Goal: Task Accomplishment & Management: Manage account settings

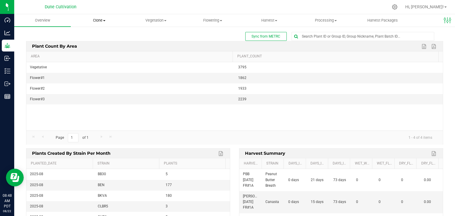
click at [102, 16] on uib-tab-heading "Clone Create plants Cloning groups Cloning plant batches Apply to plants" at bounding box center [99, 21] width 56 height 12
click at [101, 42] on span "Cloning groups" at bounding box center [93, 42] width 45 height 5
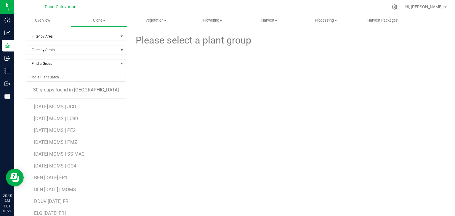
drag, startPoint x: 62, startPoint y: 107, endPoint x: 46, endPoint y: 111, distance: 16.0
click at [46, 111] on li "[DATE] MOMS | LC80" at bounding box center [78, 117] width 88 height 12
click at [47, 108] on span "[DATE] MOMS | JCO" at bounding box center [55, 107] width 42 height 6
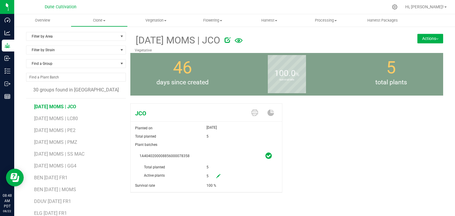
click at [217, 174] on icon at bounding box center [218, 176] width 4 height 4
click at [219, 175] on span "5 5" at bounding box center [227, 177] width 40 height 10
type input "0"
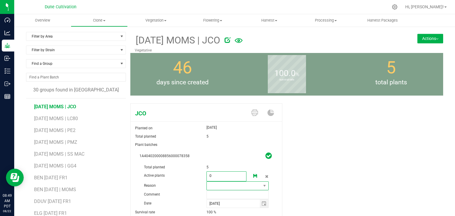
type input "0"
click at [233, 185] on span at bounding box center [234, 186] width 55 height 8
click at [224, 194] on li "Pruning" at bounding box center [235, 197] width 61 height 10
click at [224, 194] on input "text" at bounding box center [238, 195] width 63 height 9
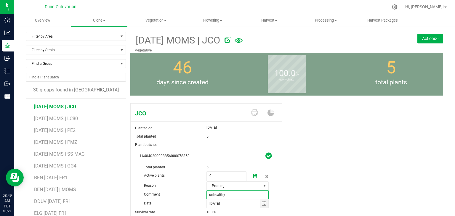
type input "unhealthy"
click at [320, 144] on div "JCO Planted on [DATE] Total planted 5 Plant batches 1A4040200008856000078358 To…" at bounding box center [286, 168] width 313 height 134
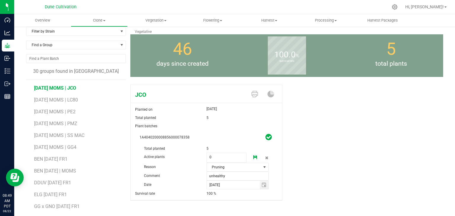
scroll to position [36, 0]
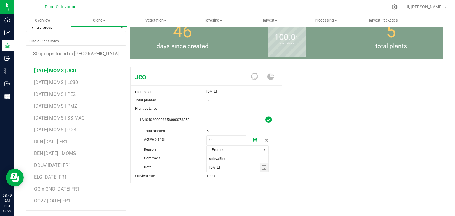
click at [253, 141] on icon at bounding box center [255, 140] width 4 height 4
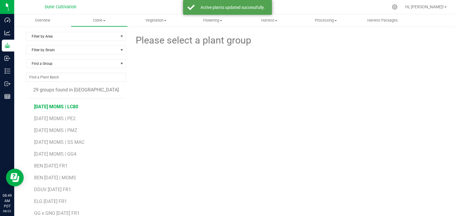
click at [69, 108] on span "[DATE] MOMS | LC80" at bounding box center [56, 107] width 44 height 6
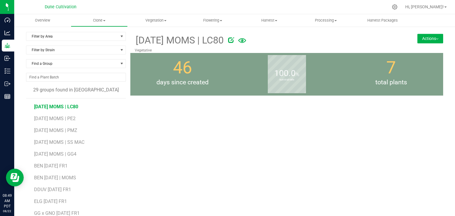
click at [73, 109] on span "[DATE] MOMS | LC80" at bounding box center [56, 107] width 44 height 6
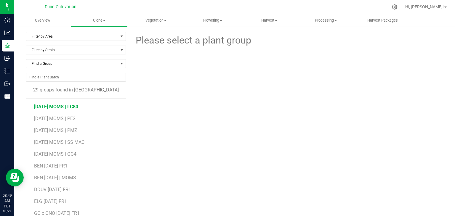
click at [74, 108] on span "[DATE] MOMS | LC80" at bounding box center [56, 107] width 44 height 6
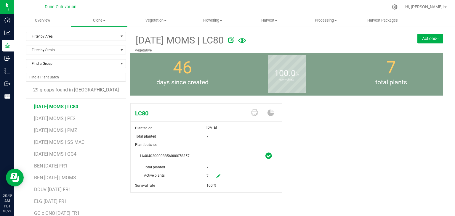
click at [217, 178] on icon at bounding box center [218, 176] width 4 height 4
drag, startPoint x: 216, startPoint y: 181, endPoint x: 215, endPoint y: 178, distance: 3.4
click at [215, 178] on span "7 7" at bounding box center [227, 177] width 40 height 10
click at [218, 176] on span "7 7" at bounding box center [227, 177] width 40 height 10
type input "0"
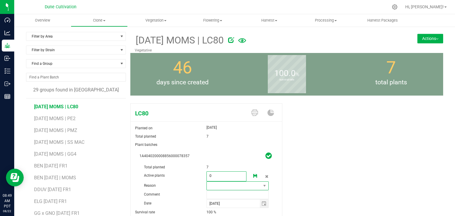
type input "0"
click at [225, 185] on span at bounding box center [234, 186] width 55 height 8
click at [222, 194] on li "Pruning" at bounding box center [235, 197] width 61 height 10
click at [221, 191] on input "text" at bounding box center [238, 195] width 63 height 9
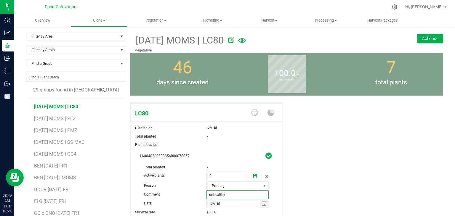
scroll to position [0, 0]
type input "unhealthy"
click at [253, 175] on icon at bounding box center [255, 176] width 4 height 4
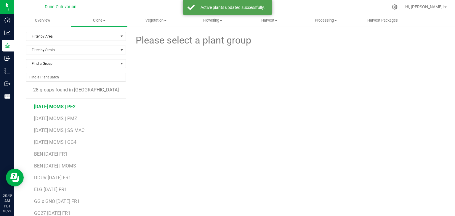
click at [75, 104] on span "[DATE] MOMS | PE2" at bounding box center [54, 107] width 41 height 6
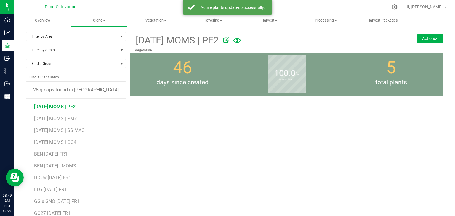
click at [57, 107] on span "[DATE] MOMS | PE2" at bounding box center [54, 107] width 41 height 6
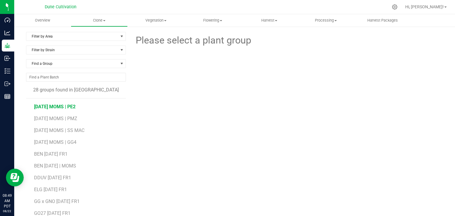
click at [58, 106] on span "[DATE] MOMS | PE2" at bounding box center [54, 107] width 41 height 6
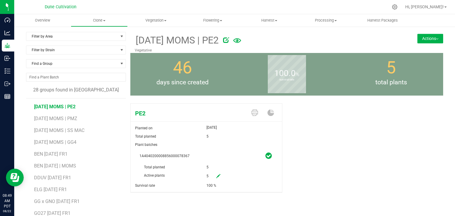
click at [217, 173] on link at bounding box center [219, 177] width 12 height 10
click at [216, 175] on span "5 5" at bounding box center [227, 177] width 40 height 10
type input "0"
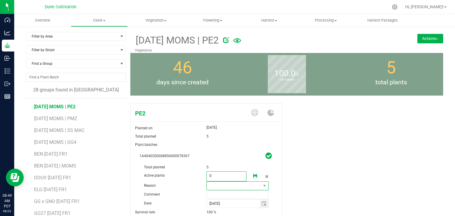
type input "0"
click at [229, 188] on span at bounding box center [234, 186] width 55 height 8
click at [223, 195] on li "Pruning" at bounding box center [235, 197] width 61 height 10
click at [222, 195] on input "text" at bounding box center [238, 195] width 63 height 9
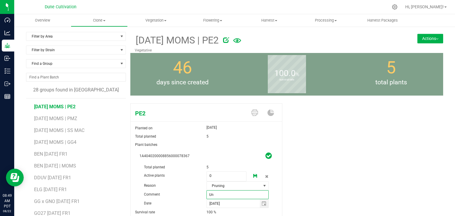
type input "U"
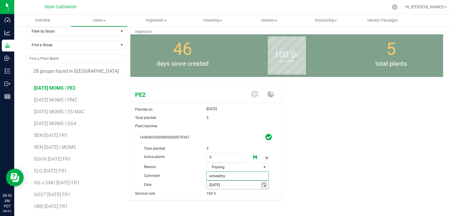
scroll to position [36, 0]
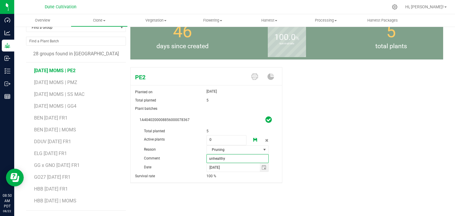
type input "unhealthy"
click at [255, 138] on icon at bounding box center [255, 140] width 4 height 4
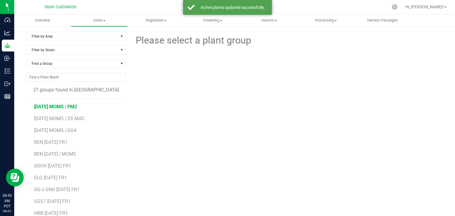
click at [68, 107] on span "[DATE] MOMS | PMZ" at bounding box center [55, 107] width 43 height 6
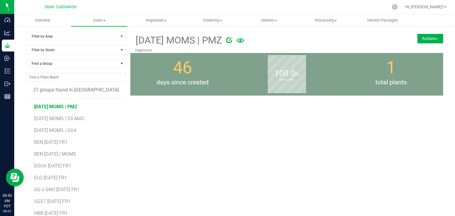
click at [77, 111] on li "[DATE] MOMS | SS MAC" at bounding box center [78, 117] width 88 height 12
click at [75, 109] on li "[DATE] MOMS | PMZ" at bounding box center [78, 105] width 88 height 12
click at [74, 106] on span "[DATE] MOMS | PMZ" at bounding box center [55, 107] width 43 height 6
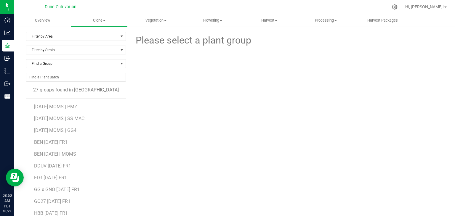
click at [52, 111] on li "[DATE] MOMS | SS MAC" at bounding box center [78, 117] width 88 height 12
click at [51, 108] on span "[DATE] MOMS | PMZ" at bounding box center [55, 107] width 43 height 6
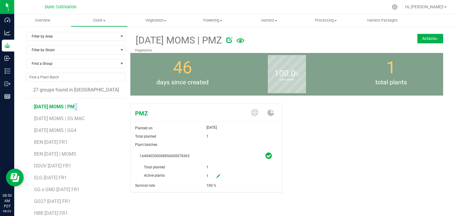
click at [216, 175] on icon at bounding box center [218, 176] width 4 height 4
click at [215, 176] on span "1 1" at bounding box center [227, 177] width 40 height 10
type input "0"
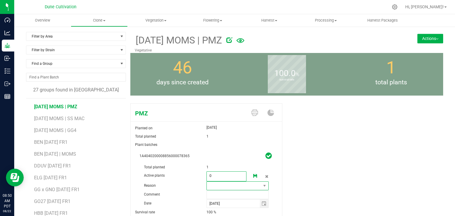
type input "0"
click at [218, 186] on span at bounding box center [234, 186] width 55 height 8
click at [215, 199] on li "Pruning" at bounding box center [235, 197] width 61 height 10
click at [217, 189] on span "Pruning" at bounding box center [234, 186] width 55 height 8
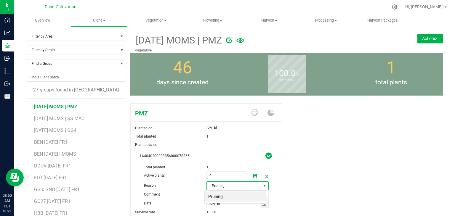
click at [217, 193] on li "Pruning" at bounding box center [235, 197] width 61 height 10
click at [217, 194] on input "text" at bounding box center [238, 195] width 63 height 9
type input "unhealthy"
click at [254, 175] on icon at bounding box center [255, 176] width 4 height 4
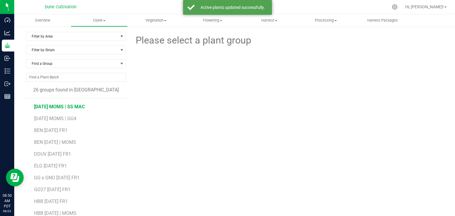
click at [61, 105] on span "[DATE] MOMS | SS MAC" at bounding box center [59, 107] width 51 height 6
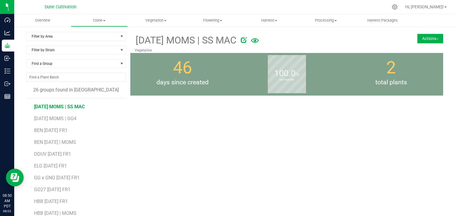
click at [50, 105] on span "[DATE] MOMS | SS MAC" at bounding box center [59, 107] width 51 height 6
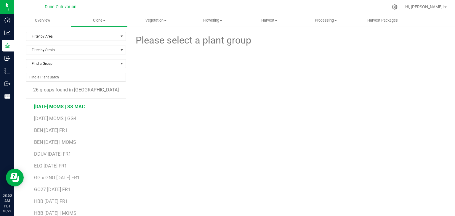
click at [65, 107] on span "[DATE] MOMS | SS MAC" at bounding box center [59, 107] width 51 height 6
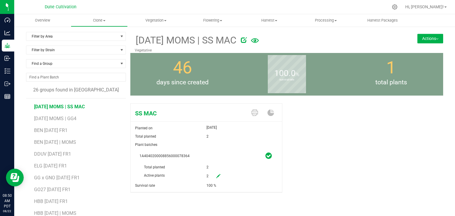
click at [216, 175] on icon at bounding box center [218, 176] width 4 height 4
click at [218, 176] on span "2 2" at bounding box center [227, 177] width 40 height 10
type input "0"
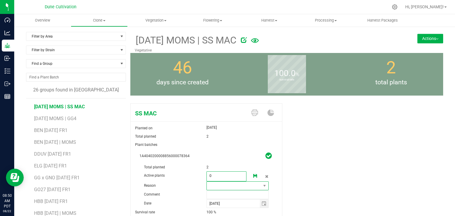
type input "0"
drag, startPoint x: 253, startPoint y: 184, endPoint x: 249, endPoint y: 188, distance: 5.3
click at [253, 184] on span at bounding box center [234, 186] width 55 height 8
click at [238, 192] on li "Pruning" at bounding box center [235, 197] width 61 height 10
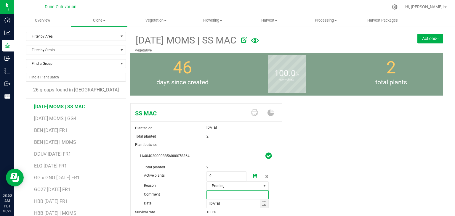
click at [231, 192] on input "text" at bounding box center [238, 195] width 63 height 9
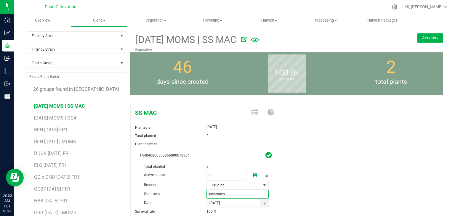
scroll to position [0, 0]
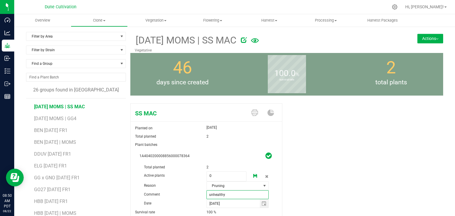
type input "unhealthy"
click at [254, 175] on icon at bounding box center [255, 176] width 4 height 4
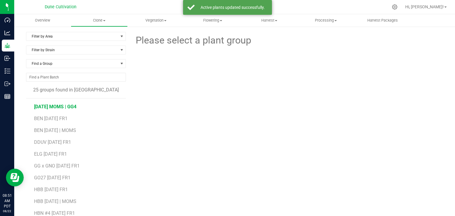
click at [52, 106] on span "[DATE] MOMS | GG4" at bounding box center [55, 107] width 42 height 6
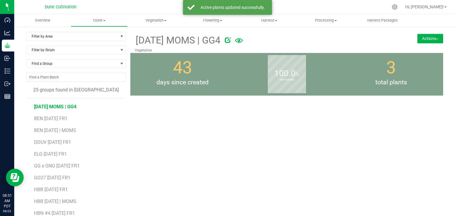
click at [63, 106] on span "[DATE] MOMS | GG4" at bounding box center [55, 107] width 42 height 6
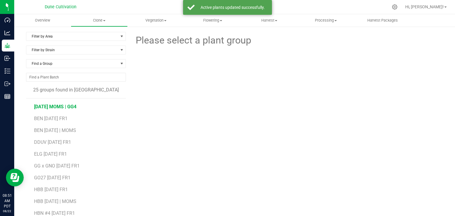
click at [64, 108] on span "[DATE] MOMS | GG4" at bounding box center [55, 107] width 42 height 6
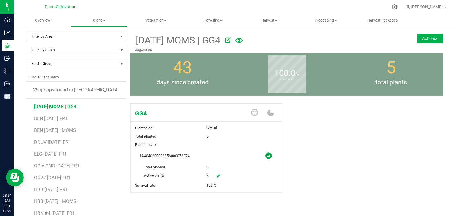
click at [216, 176] on icon at bounding box center [218, 176] width 4 height 4
click at [225, 177] on span "5 5" at bounding box center [227, 177] width 40 height 10
type input "0"
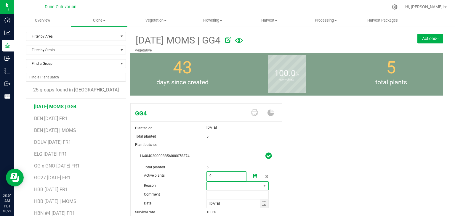
type input "0"
click at [222, 185] on span at bounding box center [234, 186] width 55 height 8
click at [254, 192] on li "Pruning" at bounding box center [235, 197] width 61 height 10
click at [238, 192] on input "text" at bounding box center [238, 195] width 63 height 9
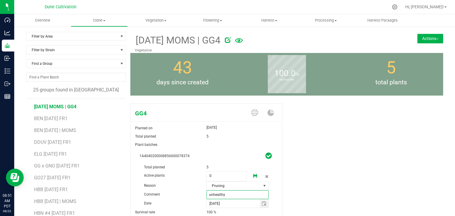
type input "unhealthy"
click at [255, 177] on icon at bounding box center [255, 176] width 4 height 4
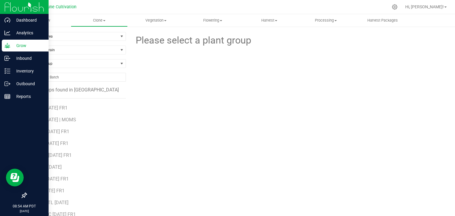
click at [16, 45] on p "Grow" at bounding box center [28, 45] width 36 height 7
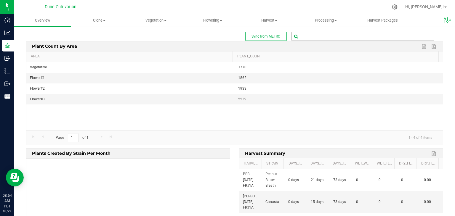
click at [308, 37] on input "text" at bounding box center [363, 36] width 142 height 8
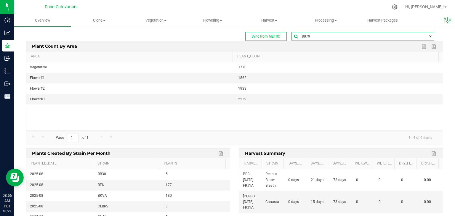
type input "80790"
click at [365, 48] on b "( plant - Mother )" at bounding box center [356, 46] width 27 height 4
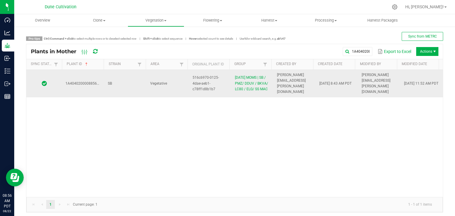
click at [144, 94] on td "SB" at bounding box center [125, 84] width 42 height 28
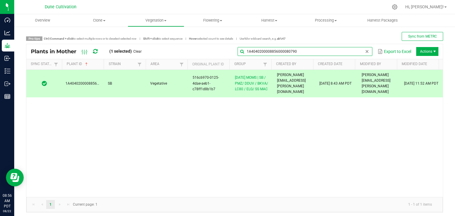
click at [355, 50] on input "1A4040200008856000080790" at bounding box center [305, 51] width 135 height 9
drag, startPoint x: 291, startPoint y: 54, endPoint x: 247, endPoint y: 60, distance: 44.7
click at [247, 60] on kendo-grid "Plants in Mother (1 selected) Clear 1A4040200008856000080790 Export to Excel Ac…" at bounding box center [234, 128] width 417 height 169
type input "1"
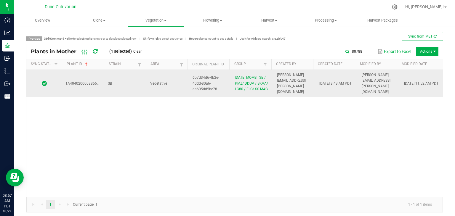
click at [147, 91] on td "Vegetative" at bounding box center [168, 84] width 42 height 28
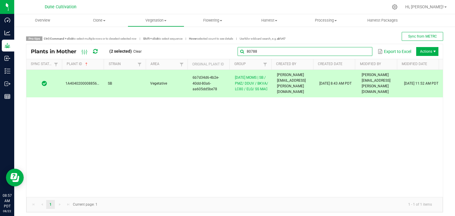
click at [357, 49] on input "80788" at bounding box center [305, 51] width 135 height 9
type input "8"
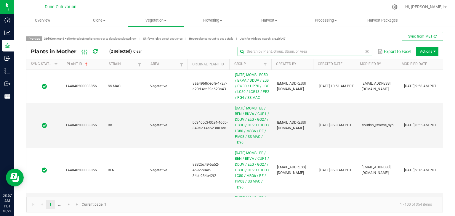
type input "7"
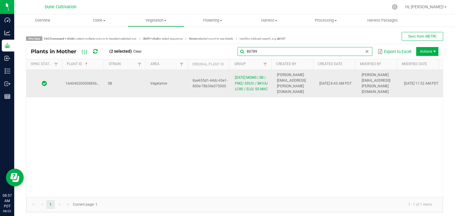
type input "80789"
drag, startPoint x: 178, startPoint y: 87, endPoint x: 174, endPoint y: 84, distance: 5.3
click at [178, 87] on td "Vegetative" at bounding box center [168, 84] width 42 height 28
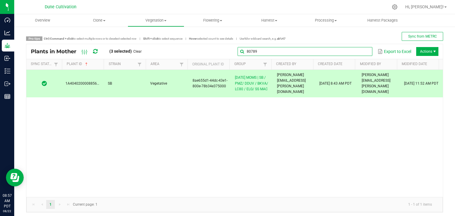
click at [357, 51] on input "80789" at bounding box center [305, 51] width 135 height 9
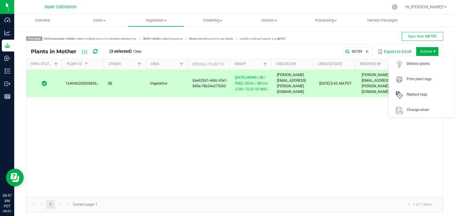
click at [436, 48] on div "Plants in Mother (3 selected) Clear 80789 Export to Excel Actions" at bounding box center [234, 51] width 417 height 15
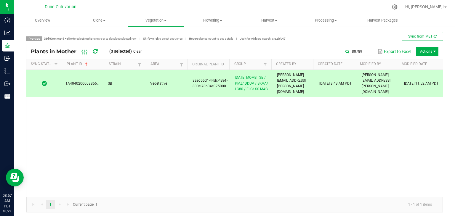
click at [434, 50] on span "Actions" at bounding box center [427, 51] width 22 height 9
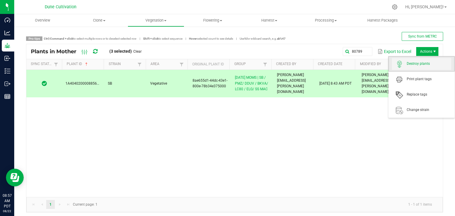
click at [422, 62] on span "Destroy plants" at bounding box center [429, 63] width 44 height 5
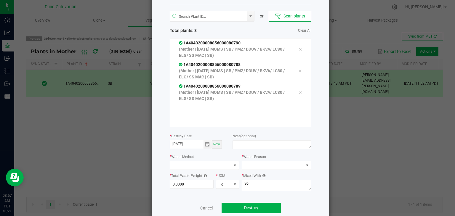
scroll to position [38, 0]
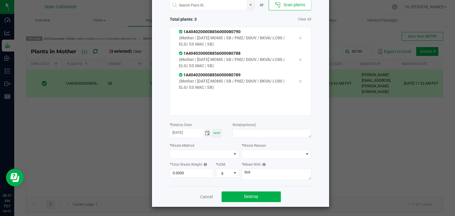
click at [205, 135] on span "Toggle calendar" at bounding box center [207, 133] width 5 height 5
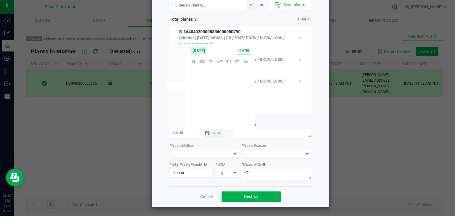
scroll to position [96087, 0]
click at [227, 89] on span "14" at bounding box center [228, 88] width 9 height 9
type input "[DATE]"
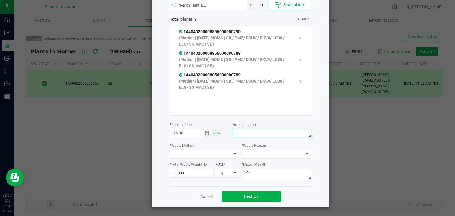
click at [252, 135] on textarea at bounding box center [272, 133] width 79 height 9
type textarea "unhealthy"
click at [204, 152] on span at bounding box center [201, 154] width 62 height 8
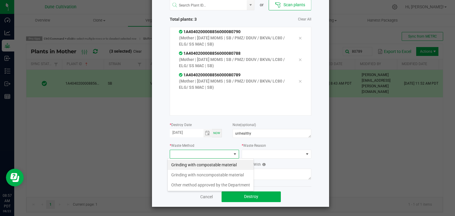
scroll to position [9, 70]
click at [202, 167] on li "Grinding with compostable material" at bounding box center [211, 165] width 86 height 10
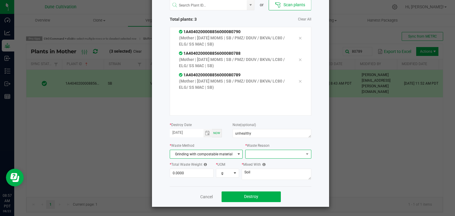
click at [250, 153] on span at bounding box center [275, 154] width 58 height 8
click at [249, 162] on li "Pruning" at bounding box center [275, 165] width 67 height 10
click at [185, 178] on div "* Total Waste Weight 0.0000 * UOM g" at bounding box center [205, 172] width 70 height 20
click at [187, 175] on input "0" at bounding box center [192, 173] width 44 height 8
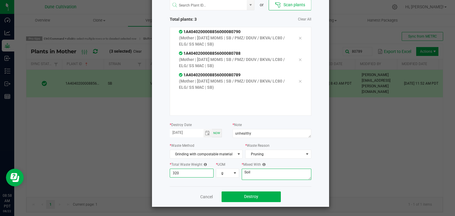
type input "320.0000"
click at [254, 171] on textarea "Soil" at bounding box center [277, 174] width 70 height 11
type textarea "S"
type textarea "wood chips"
click at [250, 195] on span "Destroy" at bounding box center [251, 196] width 14 height 5
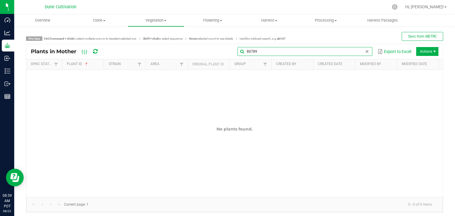
click at [356, 54] on input "80789" at bounding box center [305, 51] width 135 height 9
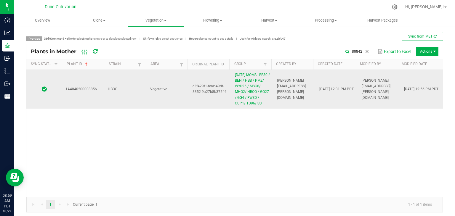
click at [168, 92] on td "Vegetative" at bounding box center [168, 89] width 42 height 39
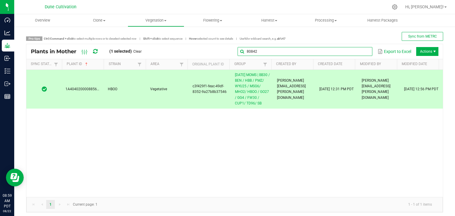
click at [359, 52] on input "80842" at bounding box center [305, 51] width 135 height 9
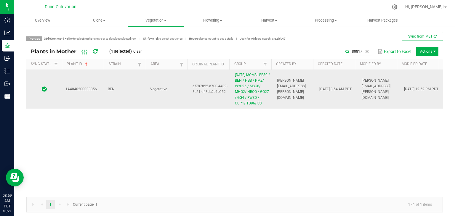
click at [316, 100] on td "[DATE] 8:54 AM PDT" at bounding box center [337, 89] width 42 height 39
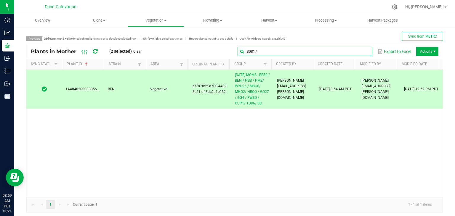
click at [357, 52] on input "80817" at bounding box center [305, 51] width 135 height 9
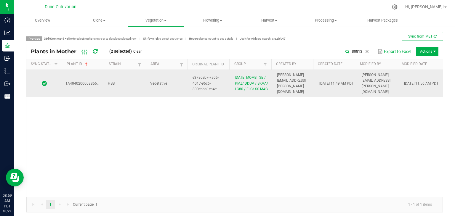
click at [121, 83] on td "HBB" at bounding box center [125, 84] width 42 height 28
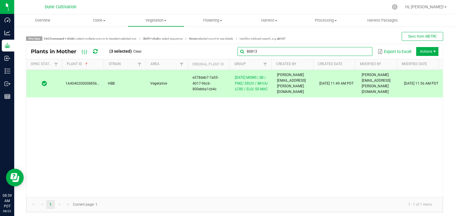
click at [359, 48] on input "80813" at bounding box center [305, 51] width 135 height 9
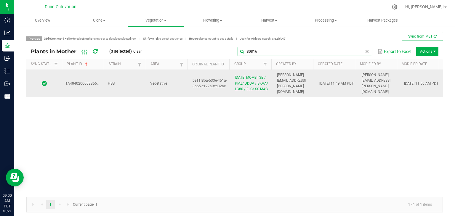
type input "80816"
drag, startPoint x: 134, startPoint y: 94, endPoint x: 124, endPoint y: 87, distance: 11.4
click at [134, 92] on td "HBB" at bounding box center [125, 84] width 42 height 28
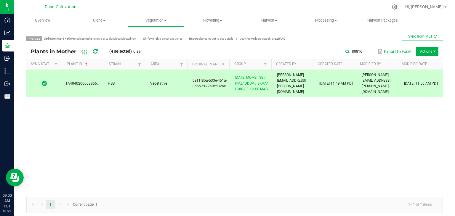
click at [423, 43] on div "Pro tips Ctrl/Command + click to select multiple rows or to deselect selected r…" at bounding box center [234, 122] width 417 height 181
click at [424, 48] on span "Actions" at bounding box center [427, 51] width 22 height 9
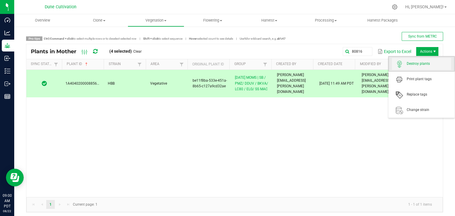
click at [421, 66] on span "Destroy plants" at bounding box center [429, 63] width 44 height 5
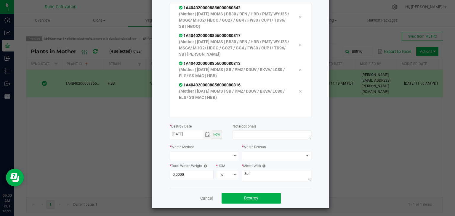
scroll to position [63, 0]
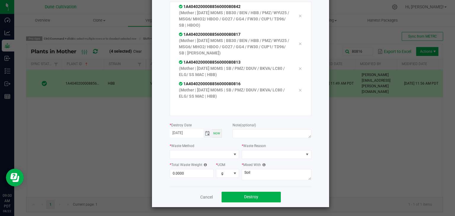
click at [207, 134] on span "Toggle calendar" at bounding box center [207, 133] width 5 height 5
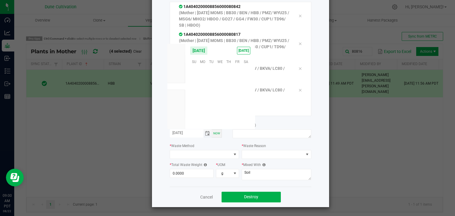
scroll to position [96087, 0]
click at [219, 90] on span "13" at bounding box center [220, 88] width 9 height 9
type input "[DATE]"
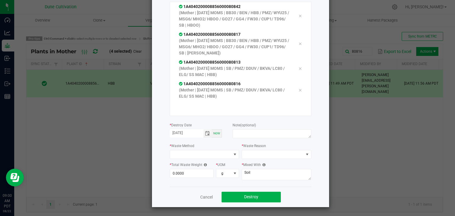
click at [254, 140] on div "or Scan plants Total plants: 4 Clear All 1A4040200008856000080842 (Mother | [DA…" at bounding box center [241, 78] width 142 height 218
click at [254, 136] on textarea at bounding box center [272, 134] width 79 height 9
type textarea "unhealthy"
click at [191, 151] on span at bounding box center [201, 155] width 62 height 8
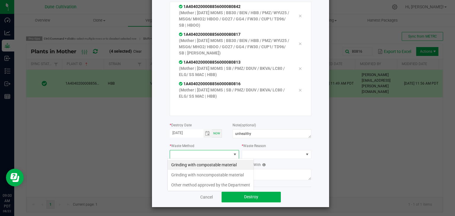
scroll to position [9, 70]
click at [200, 170] on li "Grinding with noncompostable material" at bounding box center [211, 175] width 86 height 10
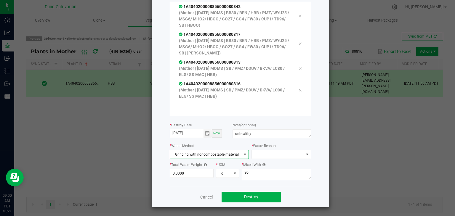
click at [200, 156] on span "Grinding with noncompostable material" at bounding box center [205, 155] width 71 height 8
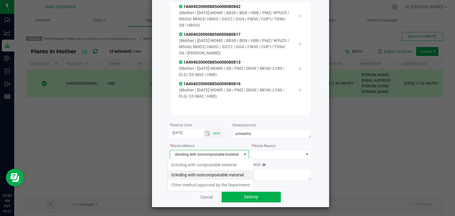
scroll to position [9, 78]
click at [200, 165] on li "Grinding with compostable material" at bounding box center [211, 165] width 86 height 10
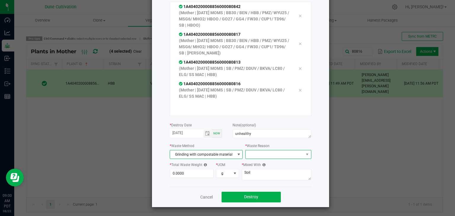
click at [258, 151] on span at bounding box center [275, 155] width 58 height 8
drag, startPoint x: 254, startPoint y: 163, endPoint x: 250, endPoint y: 164, distance: 3.9
click at [254, 163] on li "Pruning" at bounding box center [275, 165] width 67 height 10
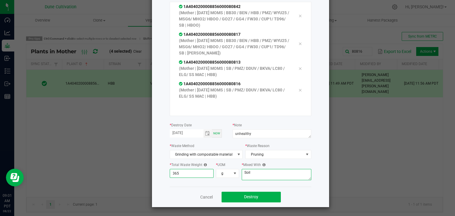
type input "365.0000"
click at [247, 173] on textarea "Soil" at bounding box center [277, 174] width 70 height 11
click at [273, 170] on textarea "Soil" at bounding box center [277, 174] width 70 height 11
type textarea "S"
type textarea "wood chips"
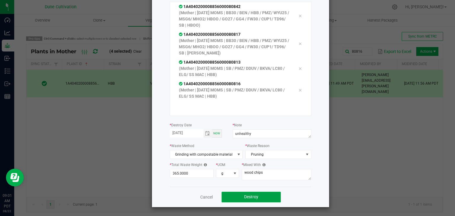
click at [246, 193] on button "Destroy" at bounding box center [251, 197] width 59 height 11
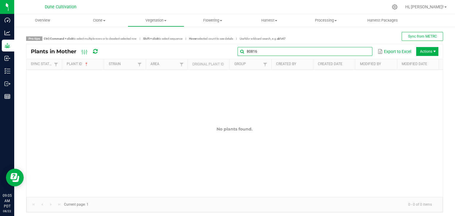
click at [362, 51] on global-search-input-ngx "80816" at bounding box center [305, 52] width 135 height 4
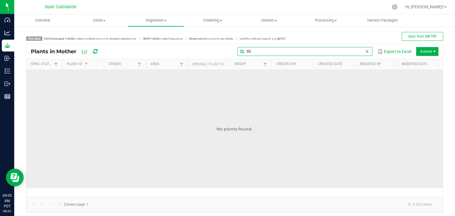
type input "8"
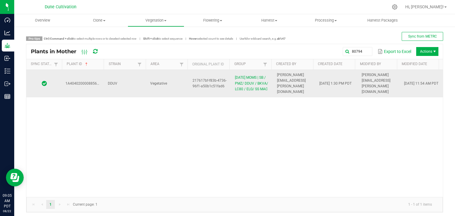
drag, startPoint x: 180, startPoint y: 95, endPoint x: 178, endPoint y: 93, distance: 3.2
click at [180, 94] on td "Vegetative" at bounding box center [168, 84] width 42 height 28
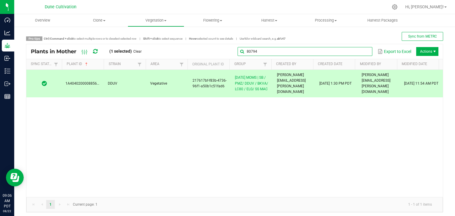
click at [362, 51] on global-search-input-ngx "80794" at bounding box center [305, 52] width 135 height 4
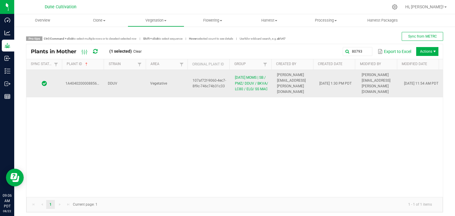
click at [144, 77] on td "DDUV" at bounding box center [125, 84] width 42 height 28
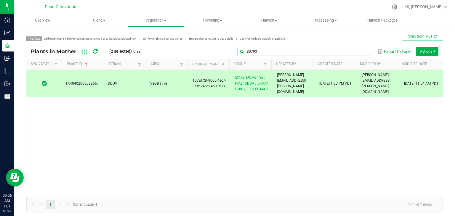
click at [357, 48] on input "80793" at bounding box center [305, 51] width 135 height 9
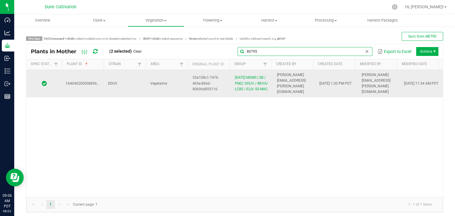
type input "80795"
click at [137, 79] on td "DDUV" at bounding box center [125, 84] width 42 height 28
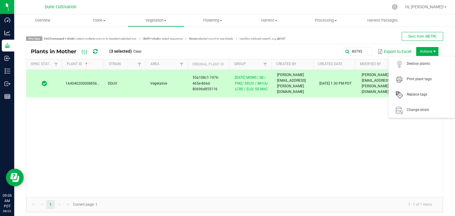
click at [424, 48] on span "Actions" at bounding box center [427, 51] width 22 height 9
click at [426, 68] on span "Destroy plants" at bounding box center [421, 64] width 59 height 12
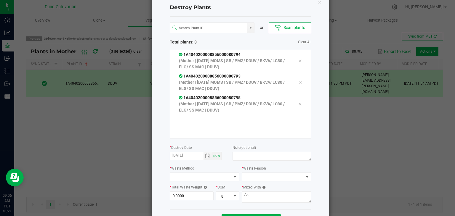
scroll to position [38, 0]
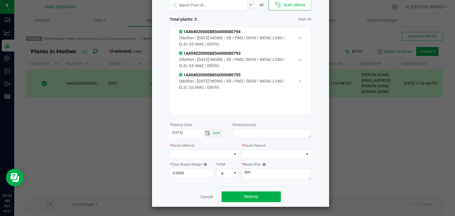
click at [205, 133] on span "Toggle calendar" at bounding box center [207, 133] width 5 height 5
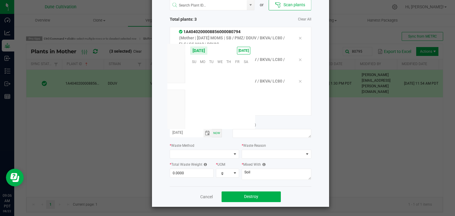
scroll to position [96087, 0]
click at [221, 89] on span "13" at bounding box center [220, 88] width 9 height 9
type input "[DATE]"
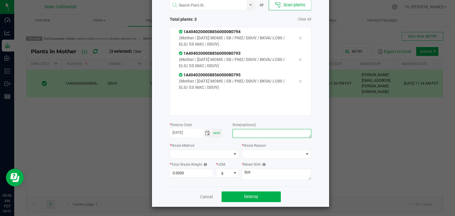
click at [280, 137] on textarea at bounding box center [272, 133] width 79 height 9
type textarea "unhealthy"
click at [181, 155] on span at bounding box center [201, 154] width 62 height 8
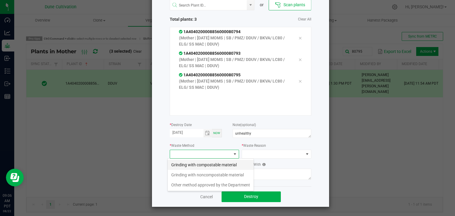
scroll to position [9, 70]
click at [192, 162] on li "Grinding with compostable material" at bounding box center [211, 165] width 86 height 10
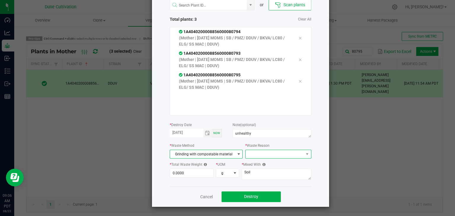
click at [247, 153] on span at bounding box center [275, 154] width 58 height 8
click at [260, 161] on li "Pruning" at bounding box center [275, 165] width 67 height 10
click at [187, 173] on input "0" at bounding box center [192, 173] width 44 height 8
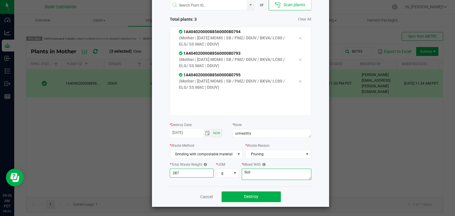
type input "287.0000"
click at [248, 175] on textarea "Soil" at bounding box center [277, 174] width 70 height 11
type textarea "S"
type textarea "wood chips"
click at [245, 195] on span "Destroy" at bounding box center [251, 196] width 14 height 5
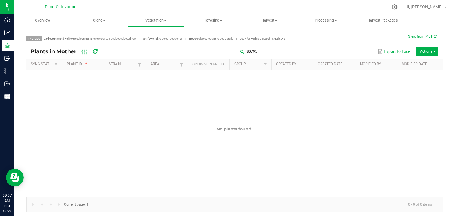
click at [352, 49] on input "80795" at bounding box center [305, 51] width 135 height 9
click at [328, 51] on input "80795" at bounding box center [305, 51] width 135 height 9
type input "8"
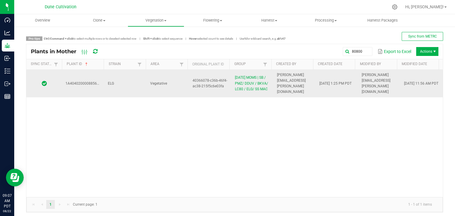
click at [205, 80] on span "40366078-c36b-46f4-ac38-215f5c6e03fa" at bounding box center [210, 84] width 35 height 10
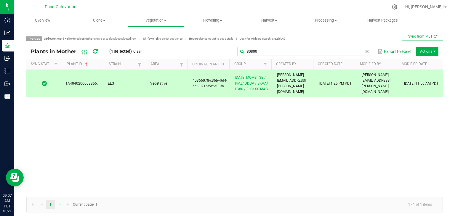
click at [359, 51] on input "80800" at bounding box center [305, 51] width 135 height 9
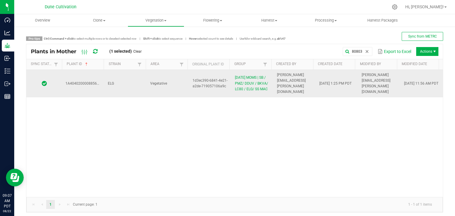
click at [151, 94] on td "Vegetative" at bounding box center [168, 84] width 42 height 28
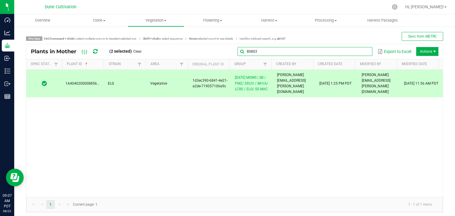
click at [361, 52] on global-search-input-ngx "80803" at bounding box center [305, 52] width 135 height 4
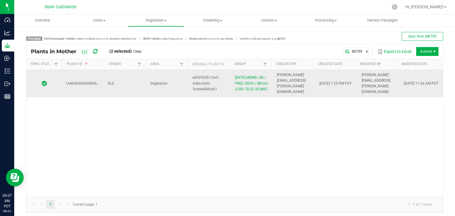
click at [167, 79] on td "Vegetative" at bounding box center [168, 84] width 42 height 28
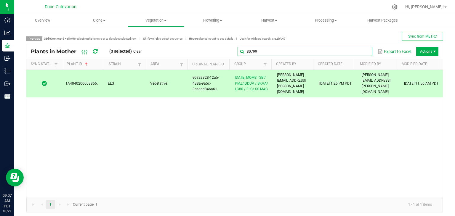
click at [364, 52] on global-search-input-ngx "80799" at bounding box center [305, 52] width 135 height 4
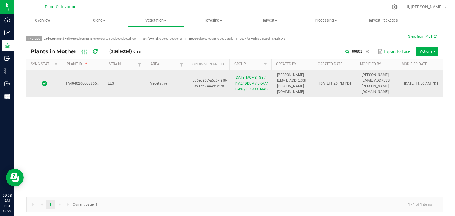
click at [139, 84] on td "ELG" at bounding box center [125, 84] width 42 height 28
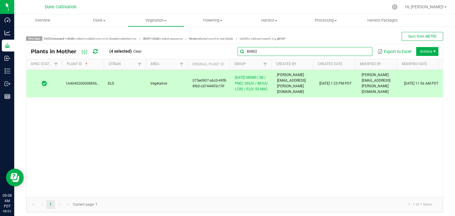
drag, startPoint x: 357, startPoint y: 55, endPoint x: 349, endPoint y: 55, distance: 7.7
click at [355, 55] on input "80802" at bounding box center [305, 51] width 135 height 9
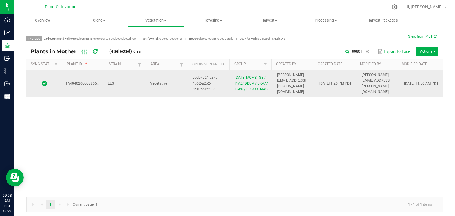
click at [119, 84] on td "ELG" at bounding box center [125, 84] width 42 height 28
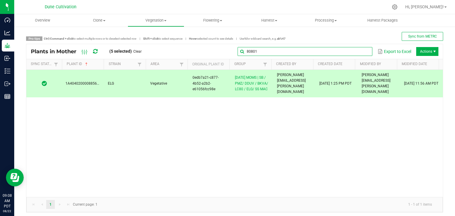
click at [363, 49] on input "80801" at bounding box center [305, 51] width 135 height 9
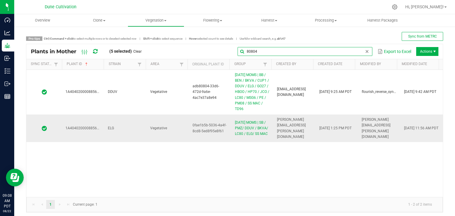
type input "80804"
click at [136, 124] on td "ELG" at bounding box center [125, 129] width 42 height 28
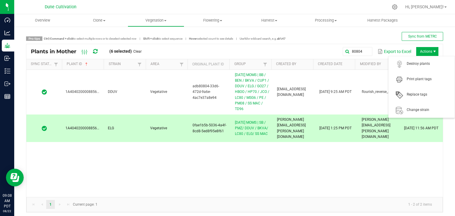
click at [420, 49] on span "Actions" at bounding box center [427, 51] width 22 height 9
click at [431, 67] on span "Destroy plants" at bounding box center [421, 64] width 59 height 12
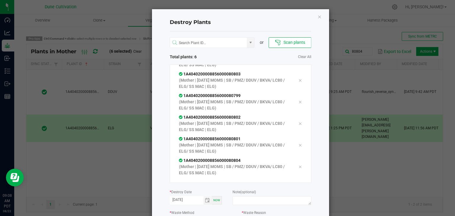
scroll to position [26, 0]
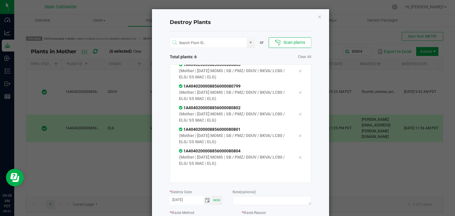
click at [206, 201] on span "Toggle calendar" at bounding box center [207, 200] width 5 height 5
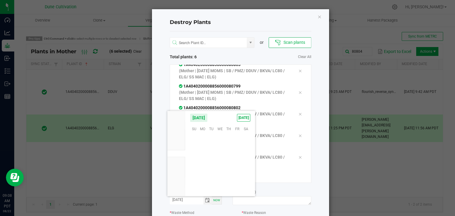
scroll to position [96087, 0]
drag, startPoint x: 230, startPoint y: 156, endPoint x: 225, endPoint y: 156, distance: 4.8
click at [230, 156] on span "14" at bounding box center [228, 156] width 9 height 9
type input "[DATE]"
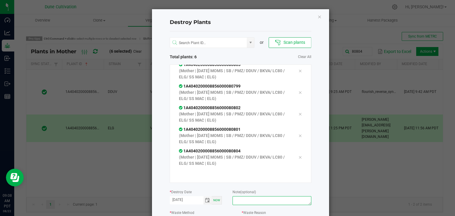
click at [256, 205] on textarea at bounding box center [272, 201] width 79 height 9
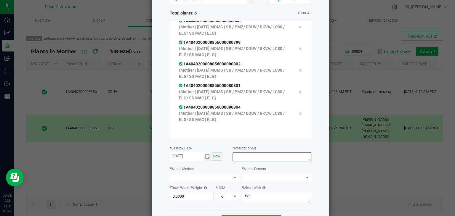
scroll to position [67, 0]
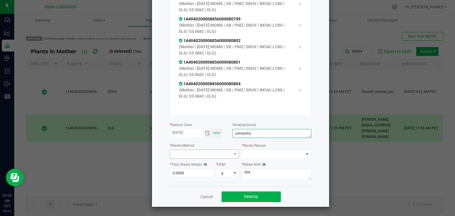
type textarea "unhealthy"
click at [236, 156] on span at bounding box center [235, 154] width 7 height 8
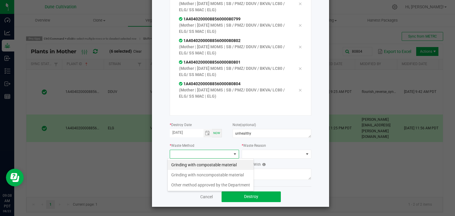
scroll to position [9, 70]
click at [209, 163] on li "Grinding with compostable material" at bounding box center [211, 165] width 86 height 10
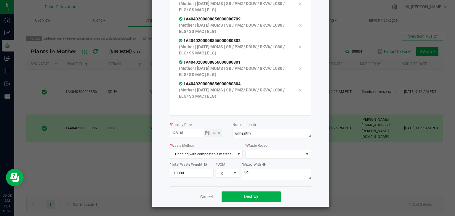
click at [272, 146] on div "* Waste Reason" at bounding box center [278, 151] width 66 height 16
click at [270, 157] on span at bounding box center [275, 154] width 58 height 8
click at [261, 170] on div "Pruning" at bounding box center [275, 165] width 67 height 13
click at [261, 166] on li "Pruning" at bounding box center [275, 165] width 67 height 10
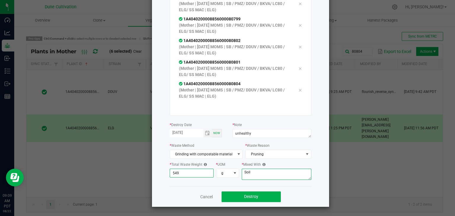
type input "549.0000"
click at [280, 175] on textarea "Soil" at bounding box center [277, 174] width 70 height 11
type textarea "S"
type textarea "wood chips"
click at [244, 197] on span "Destroy" at bounding box center [251, 196] width 14 height 5
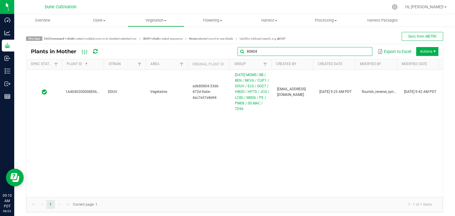
click at [362, 53] on global-search-input-ngx "80804" at bounding box center [305, 52] width 135 height 4
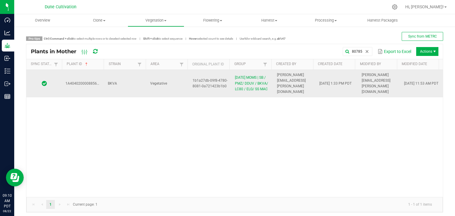
click at [286, 86] on td "[PERSON_NAME][EMAIL_ADDRESS][PERSON_NAME][DOMAIN_NAME]" at bounding box center [295, 84] width 42 height 28
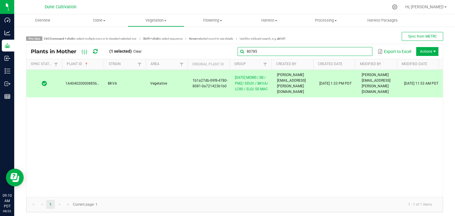
click at [359, 54] on input "80785" at bounding box center [305, 51] width 135 height 9
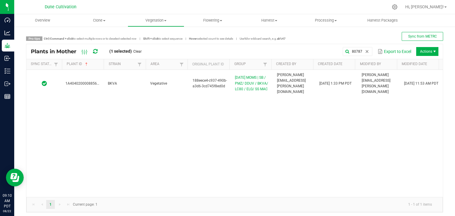
click at [288, 98] on div "1A4040200008856000080787 BKVA Vegetative 188eece4-c937-490b-a3d6-3cd745f8ed0d […" at bounding box center [234, 133] width 417 height 127
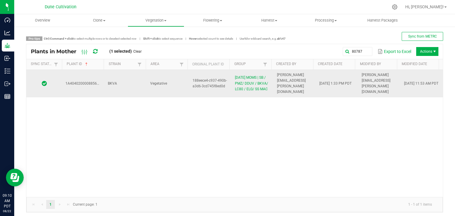
click at [288, 90] on td "[PERSON_NAME][EMAIL_ADDRESS][PERSON_NAME][DOMAIN_NAME]" at bounding box center [295, 84] width 42 height 28
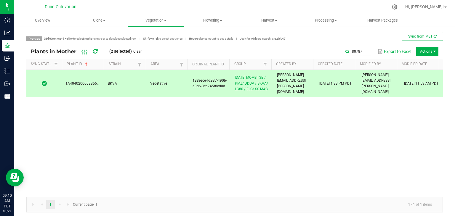
click at [365, 45] on div "Plants in Mother (2 selected) Clear 80787 Export to Excel Actions" at bounding box center [234, 51] width 417 height 15
click at [361, 52] on global-search-input-ngx "80787" at bounding box center [305, 52] width 135 height 4
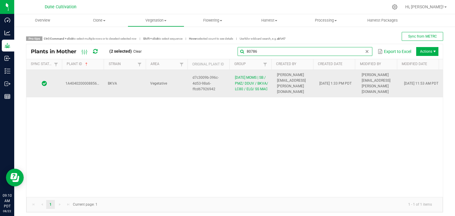
type input "80786"
click at [274, 83] on td "[PERSON_NAME][EMAIL_ADDRESS][PERSON_NAME][DOMAIN_NAME]" at bounding box center [295, 84] width 42 height 28
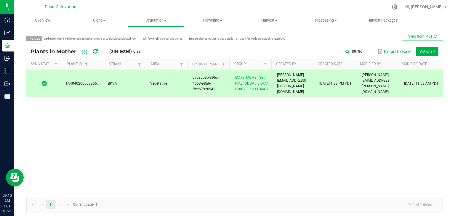
click at [428, 54] on span "Actions" at bounding box center [427, 51] width 22 height 9
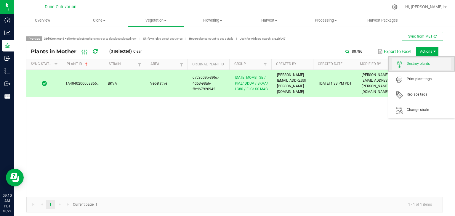
click at [408, 67] on span "Destroy plants" at bounding box center [421, 64] width 59 height 12
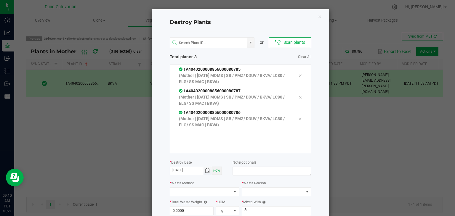
click at [205, 169] on span "Toggle calendar" at bounding box center [207, 171] width 5 height 5
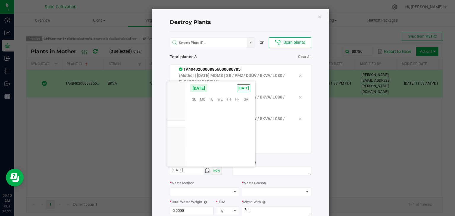
scroll to position [96087, 0]
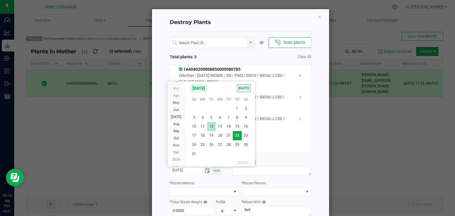
click at [212, 130] on span "12" at bounding box center [211, 126] width 9 height 9
type input "[DATE]"
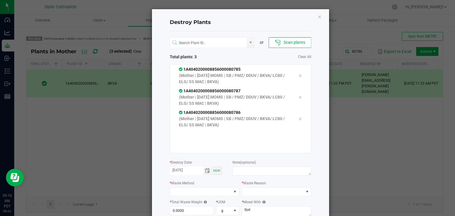
click at [241, 165] on div "Note (optional)" at bounding box center [272, 168] width 79 height 18
click at [241, 167] on textarea at bounding box center [272, 171] width 79 height 9
type textarea "unhealthy"
click at [189, 189] on span at bounding box center [201, 192] width 62 height 8
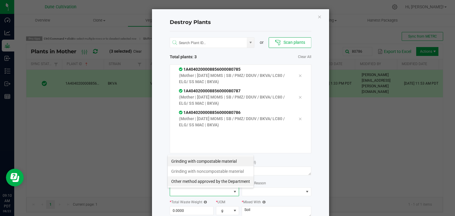
scroll to position [9, 70]
click at [208, 165] on li "Grinding with compostable material" at bounding box center [211, 162] width 86 height 10
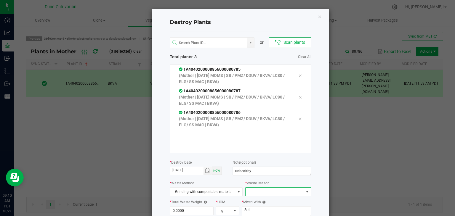
drag, startPoint x: 266, startPoint y: 193, endPoint x: 257, endPoint y: 188, distance: 10.5
click at [265, 193] on span at bounding box center [275, 192] width 58 height 8
click at [259, 205] on li "Pruning" at bounding box center [275, 203] width 67 height 10
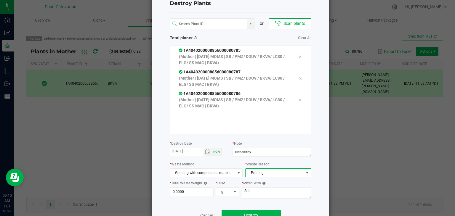
scroll to position [38, 0]
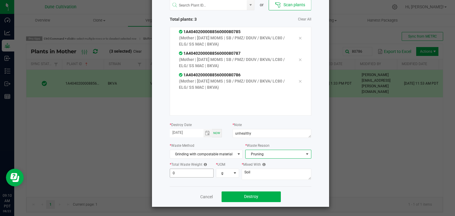
click at [191, 173] on input "0" at bounding box center [192, 173] width 44 height 8
type input "392.0000"
click at [256, 178] on textarea "Soil" at bounding box center [277, 174] width 70 height 11
type textarea "S"
click at [250, 173] on textarea "woodchips" at bounding box center [277, 174] width 70 height 11
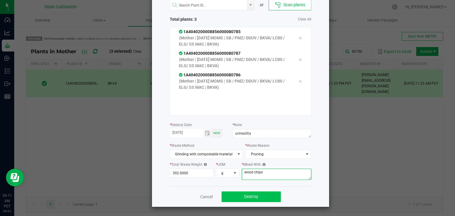
type textarea "wood chips"
click at [256, 198] on button "Destroy" at bounding box center [251, 197] width 59 height 11
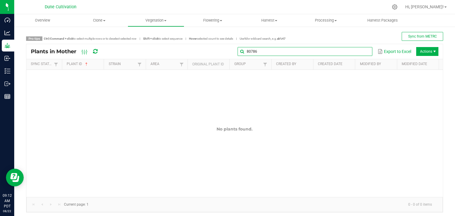
click at [359, 52] on input "80786" at bounding box center [305, 51] width 135 height 9
type input "8"
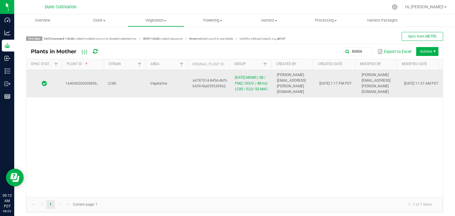
click at [174, 86] on td "Vegetative" at bounding box center [168, 84] width 42 height 28
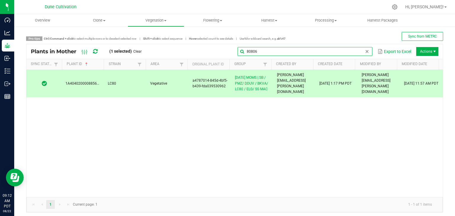
click at [364, 48] on input "80806" at bounding box center [305, 51] width 135 height 9
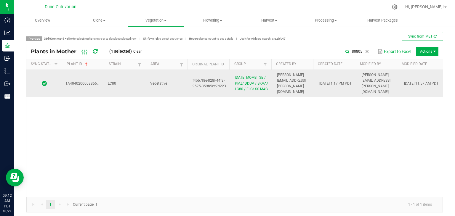
click at [139, 91] on td "LC80" at bounding box center [125, 84] width 42 height 28
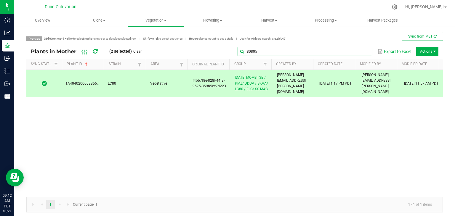
click at [361, 54] on input "80805" at bounding box center [305, 51] width 135 height 9
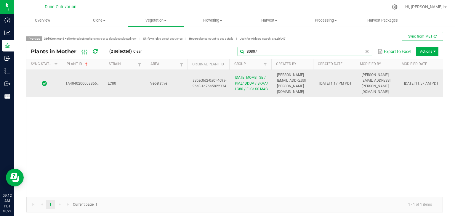
type input "80807"
click at [162, 77] on td "Vegetative" at bounding box center [168, 84] width 42 height 28
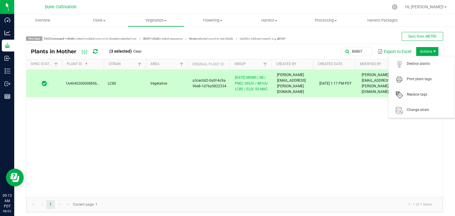
click at [416, 54] on span "Actions" at bounding box center [427, 51] width 22 height 9
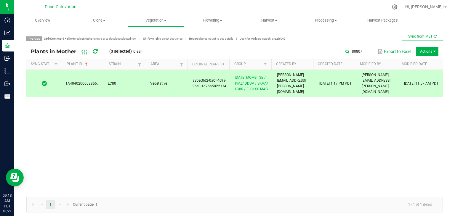
click at [431, 47] on span "Actions" at bounding box center [427, 51] width 22 height 9
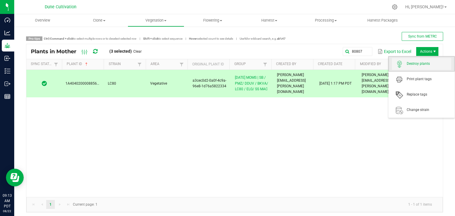
click at [420, 67] on span "Destroy plants" at bounding box center [421, 64] width 59 height 12
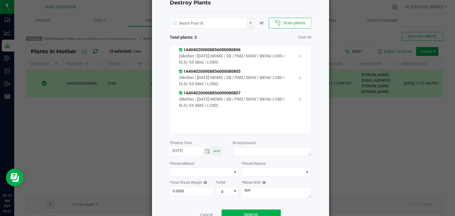
scroll to position [38, 0]
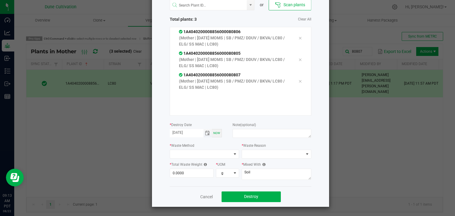
click at [206, 135] on span "Toggle calendar" at bounding box center [207, 133] width 5 height 5
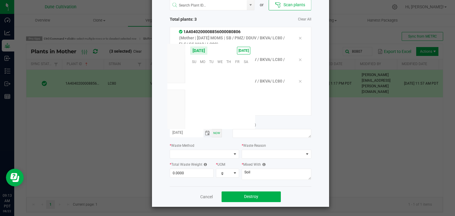
scroll to position [96087, 0]
click at [221, 89] on span "13" at bounding box center [220, 88] width 9 height 9
type input "[DATE]"
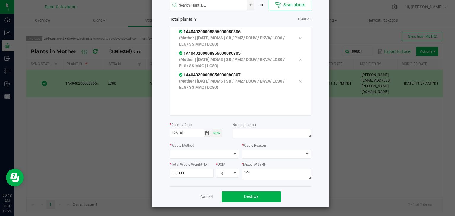
click at [240, 128] on div "Note (optional)" at bounding box center [272, 131] width 79 height 18
click at [238, 131] on textarea at bounding box center [272, 133] width 79 height 9
type textarea "unhealthy"
click at [178, 155] on span at bounding box center [201, 154] width 62 height 8
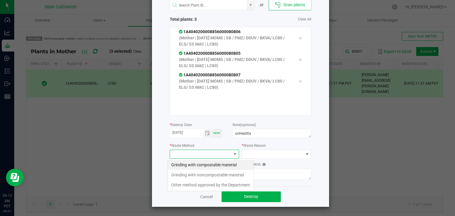
scroll to position [9, 70]
click at [185, 163] on li "Grinding with compostable material" at bounding box center [211, 165] width 86 height 10
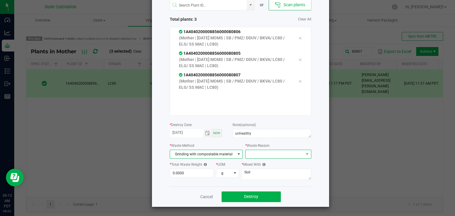
click at [255, 151] on span at bounding box center [275, 154] width 58 height 8
click at [255, 163] on li "Pruning" at bounding box center [275, 165] width 67 height 10
click at [180, 173] on input "0" at bounding box center [192, 173] width 44 height 8
type input "1"
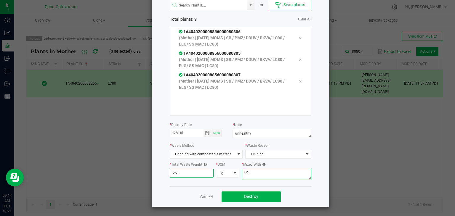
type input "261.0000"
click at [266, 175] on textarea "Soil" at bounding box center [277, 174] width 70 height 11
type textarea "S"
type textarea "wood chips"
click at [249, 197] on span "Destroy" at bounding box center [251, 196] width 14 height 5
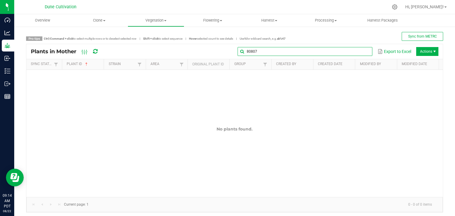
click at [359, 54] on input "80807" at bounding box center [305, 51] width 135 height 9
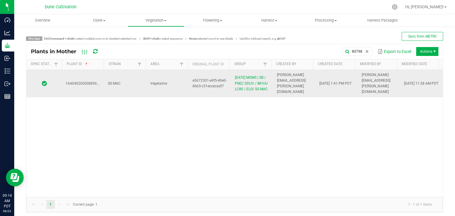
click at [166, 83] on td "Vegetative" at bounding box center [168, 84] width 42 height 28
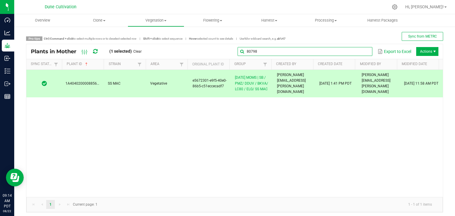
click at [365, 51] on input "80798" at bounding box center [305, 51] width 135 height 9
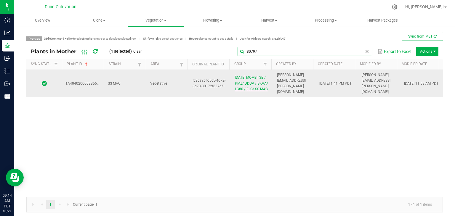
type input "80797"
click at [249, 80] on link "[DATE] MOMS | SB / PMZ/ DDUV / BKVA/ LC80 / ELG/ SS MAC" at bounding box center [251, 83] width 33 height 15
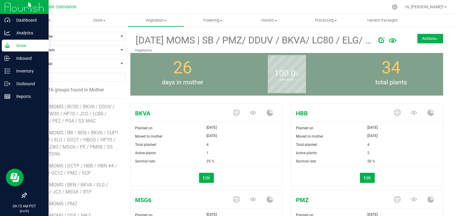
click at [16, 45] on p "Grow" at bounding box center [28, 45] width 36 height 7
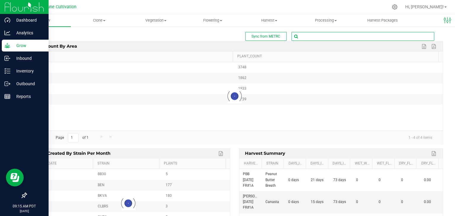
click at [338, 34] on input "text" at bounding box center [363, 36] width 142 height 8
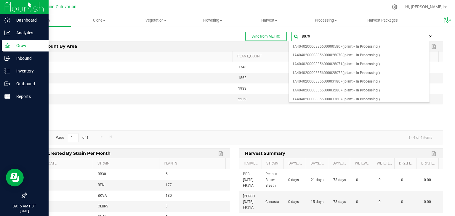
type input "80797"
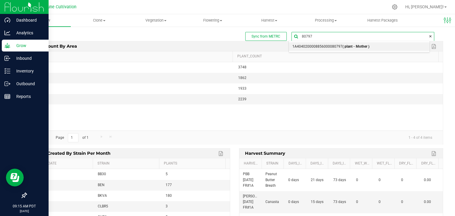
click at [346, 51] on li "1A4040200008856000080797 ( plant - Mother )" at bounding box center [359, 46] width 141 height 9
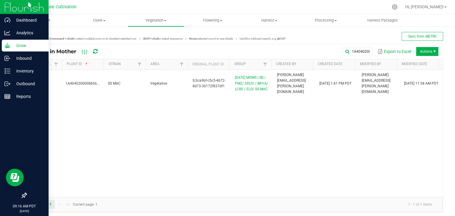
click at [362, 58] on div "Plants in Mother 1A4040200008856000080797 Export to Excel Actions" at bounding box center [234, 51] width 417 height 15
click at [361, 54] on input "1A4040200008856000080797" at bounding box center [305, 51] width 135 height 9
click at [313, 52] on input "1A4040200008856000080797" at bounding box center [305, 51] width 135 height 9
drag, startPoint x: 313, startPoint y: 52, endPoint x: 255, endPoint y: 57, distance: 58.6
click at [255, 57] on div "Plants in Mother 1A4040200008856000080797 Export to Excel Actions" at bounding box center [234, 51] width 417 height 15
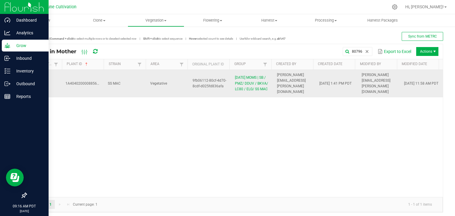
click at [193, 79] on span "9fb06112-80cf-4d70-8cdf-d025fd836afa" at bounding box center [210, 84] width 34 height 10
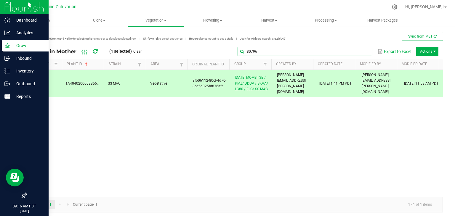
click at [356, 51] on input "80796" at bounding box center [305, 51] width 135 height 9
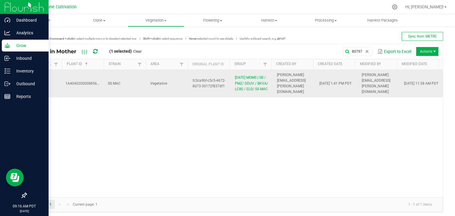
drag, startPoint x: 98, startPoint y: 81, endPoint x: 102, endPoint y: 81, distance: 3.6
click at [98, 82] on span "1A4040200008856000080797" at bounding box center [91, 84] width 50 height 4
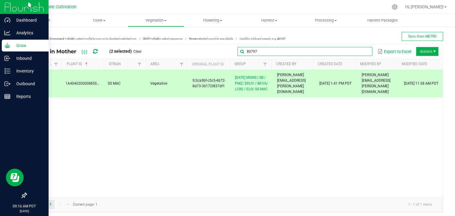
click at [355, 56] on div "80797 Export to Excel Actions" at bounding box center [292, 52] width 293 height 10
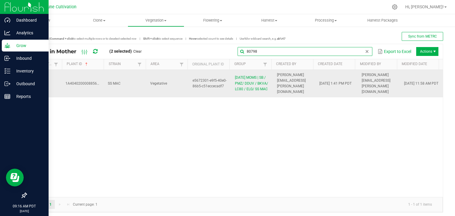
type input "80798"
click at [144, 90] on td "SS MAC" at bounding box center [125, 84] width 42 height 28
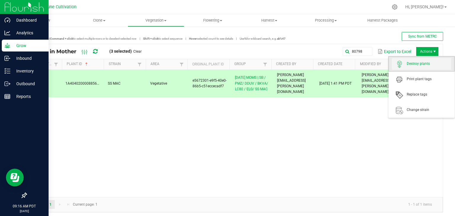
click at [409, 63] on span "Destroy plants" at bounding box center [429, 63] width 44 height 5
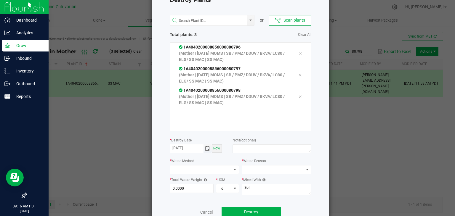
scroll to position [38, 0]
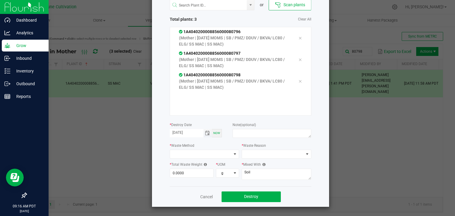
click at [206, 133] on span "Toggle calendar" at bounding box center [207, 133] width 5 height 5
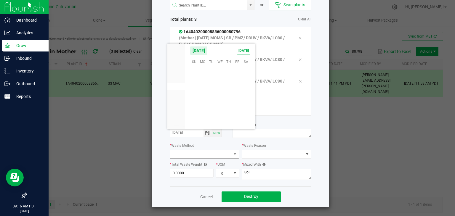
scroll to position [96087, 0]
click at [237, 90] on span "15" at bounding box center [237, 88] width 9 height 9
type input "[DATE]"
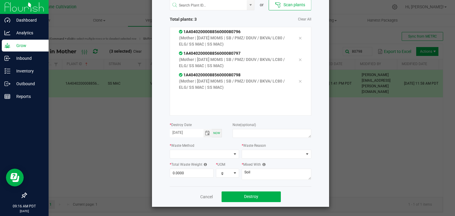
click at [247, 128] on div "Note (optional)" at bounding box center [272, 131] width 79 height 18
click at [246, 135] on textarea at bounding box center [272, 133] width 79 height 9
type textarea "unhealthy"
click at [184, 157] on span at bounding box center [201, 154] width 62 height 8
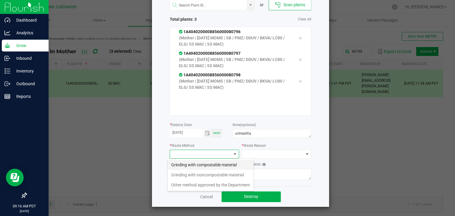
scroll to position [9, 70]
click at [183, 165] on li "Grinding with compostable material" at bounding box center [211, 165] width 86 height 10
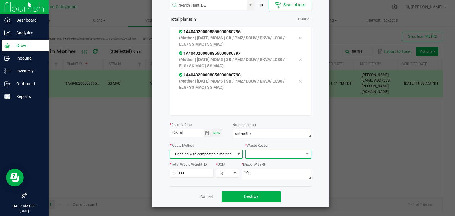
click at [258, 157] on span at bounding box center [275, 154] width 58 height 8
drag, startPoint x: 257, startPoint y: 166, endPoint x: 250, endPoint y: 166, distance: 6.5
click at [255, 166] on li "Pruning" at bounding box center [275, 165] width 67 height 10
click at [193, 167] on label "* Total Waste Weight" at bounding box center [188, 164] width 37 height 5
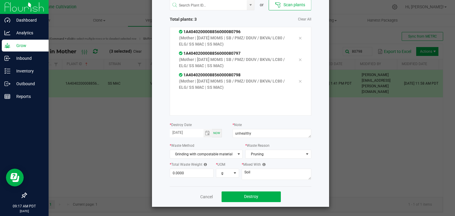
click at [193, 168] on div "* Total Waste Weight 0.0000" at bounding box center [193, 170] width 46 height 16
click at [191, 170] on input "0" at bounding box center [192, 173] width 44 height 8
type input "8"
type input "249.0000"
drag, startPoint x: 263, startPoint y: 179, endPoint x: 260, endPoint y: 179, distance: 3.3
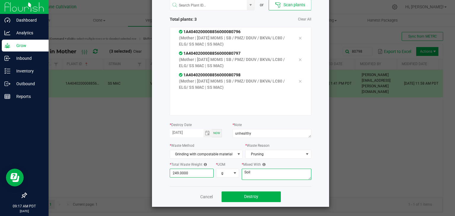
click at [263, 180] on textarea "Soil" at bounding box center [277, 174] width 70 height 11
type textarea "S"
type textarea "wood chips"
click at [231, 199] on button "Destroy" at bounding box center [251, 197] width 59 height 11
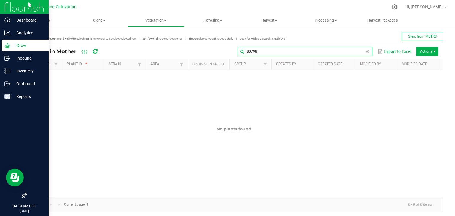
click at [359, 51] on input "80798" at bounding box center [305, 51] width 135 height 9
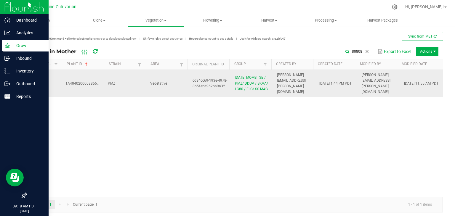
click at [157, 90] on td "Vegetative" at bounding box center [168, 84] width 42 height 28
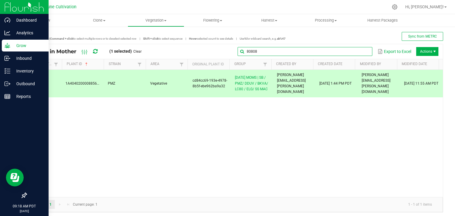
click at [359, 51] on input "80808" at bounding box center [305, 51] width 135 height 9
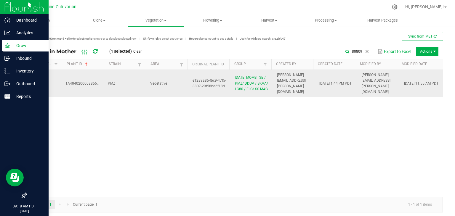
click at [127, 88] on td "PMZ" at bounding box center [125, 84] width 42 height 28
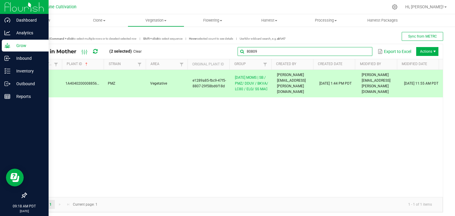
click at [359, 52] on input "80809" at bounding box center [305, 51] width 135 height 9
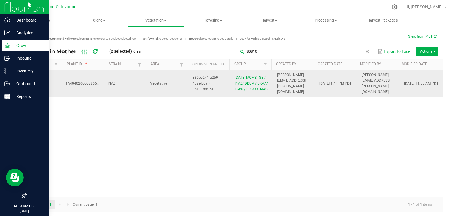
type input "80810"
click at [129, 94] on td "PMZ" at bounding box center [125, 84] width 42 height 28
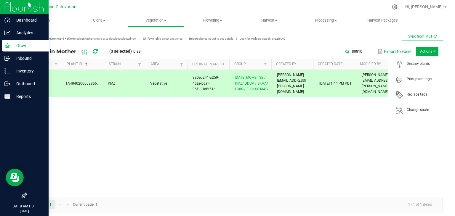
click at [423, 54] on span "Actions" at bounding box center [427, 51] width 22 height 9
click at [420, 66] on span "Destroy plants" at bounding box center [429, 63] width 44 height 5
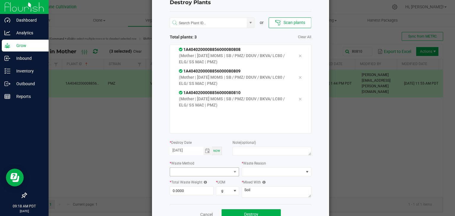
scroll to position [38, 0]
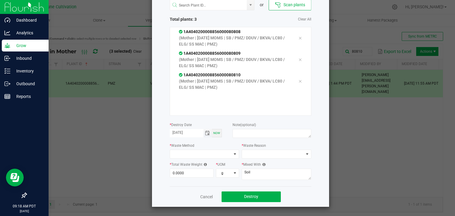
click at [206, 134] on span "Toggle calendar" at bounding box center [207, 133] width 5 height 5
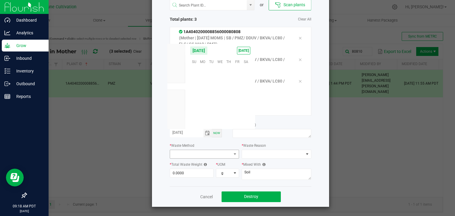
scroll to position [96087, 0]
click at [219, 90] on span "13" at bounding box center [220, 88] width 9 height 9
type input "[DATE]"
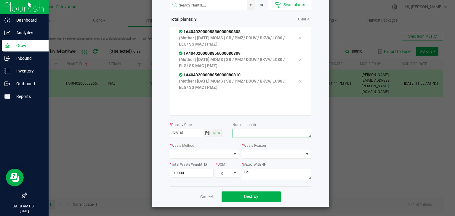
click at [260, 133] on textarea at bounding box center [272, 133] width 79 height 9
type textarea "unhealthy"
click at [186, 155] on span at bounding box center [201, 154] width 62 height 8
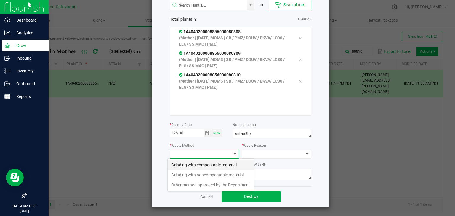
scroll to position [9, 70]
click at [194, 167] on li "Grinding with compostable material" at bounding box center [211, 165] width 86 height 10
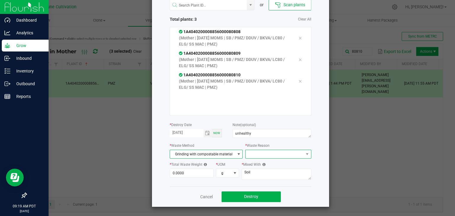
click at [268, 154] on span at bounding box center [275, 154] width 58 height 8
click at [263, 167] on li "Pruning" at bounding box center [275, 165] width 67 height 10
click at [189, 173] on input "0" at bounding box center [192, 173] width 44 height 8
type input "0"
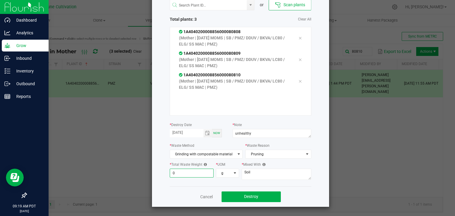
click at [181, 177] on input "0" at bounding box center [192, 173] width 44 height 8
type input "326.0000"
drag, startPoint x: 264, startPoint y: 173, endPoint x: 260, endPoint y: 173, distance: 4.8
click at [264, 173] on textarea "Soil" at bounding box center [277, 174] width 70 height 11
type textarea "S"
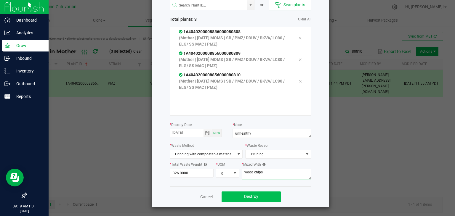
type textarea "wood chips"
click at [265, 201] on button "Destroy" at bounding box center [251, 197] width 59 height 11
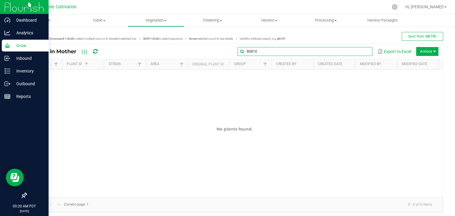
click at [362, 48] on input "80810" at bounding box center [305, 51] width 135 height 9
type input "8"
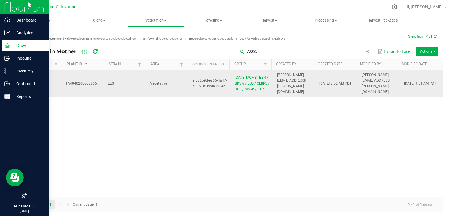
type input "73055"
click at [108, 82] on span "ELG" at bounding box center [111, 84] width 6 height 4
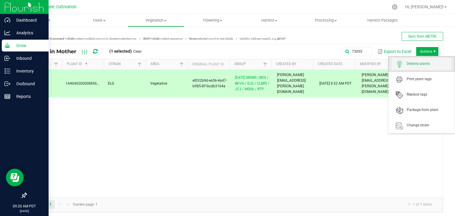
click at [425, 63] on span "Destroy plants" at bounding box center [429, 63] width 44 height 5
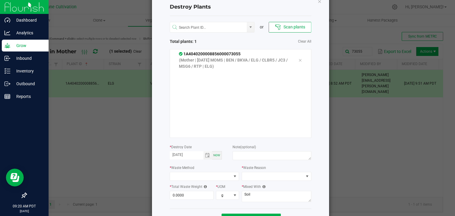
scroll to position [38, 0]
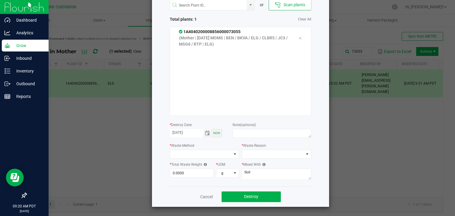
click at [205, 134] on span "Toggle calendar" at bounding box center [207, 133] width 5 height 5
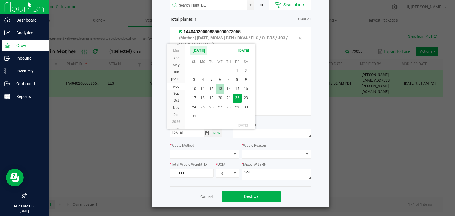
click at [222, 90] on span "13" at bounding box center [220, 88] width 9 height 9
type input "[DATE]"
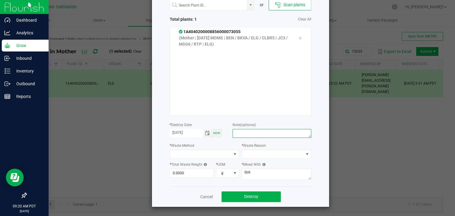
click at [238, 132] on textarea at bounding box center [272, 133] width 79 height 9
type textarea "unhealthy"
click at [198, 157] on span at bounding box center [201, 154] width 62 height 8
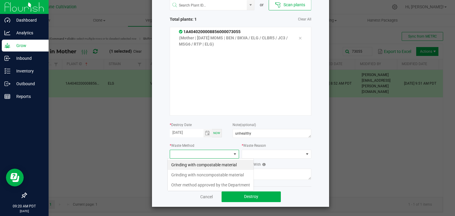
scroll to position [9, 70]
click at [213, 166] on li "Grinding with compostable material" at bounding box center [211, 165] width 86 height 10
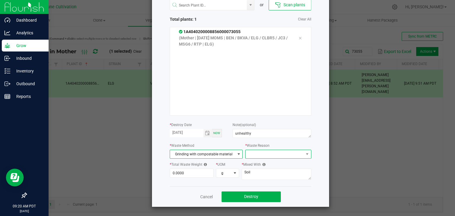
click at [254, 157] on span at bounding box center [275, 154] width 58 height 8
click at [259, 166] on li "Pruning" at bounding box center [275, 165] width 67 height 10
click at [190, 177] on input "0" at bounding box center [192, 173] width 44 height 8
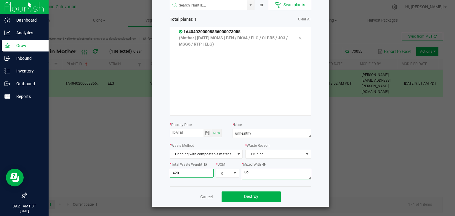
type input "420.0000"
click at [262, 171] on textarea "Soil" at bounding box center [277, 174] width 70 height 11
type textarea "S"
type textarea "wood chips"
drag, startPoint x: 238, startPoint y: 195, endPoint x: 230, endPoint y: 182, distance: 15.5
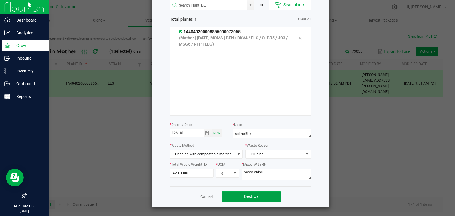
click at [236, 194] on button "Destroy" at bounding box center [251, 197] width 59 height 11
